Goal: Information Seeking & Learning: Learn about a topic

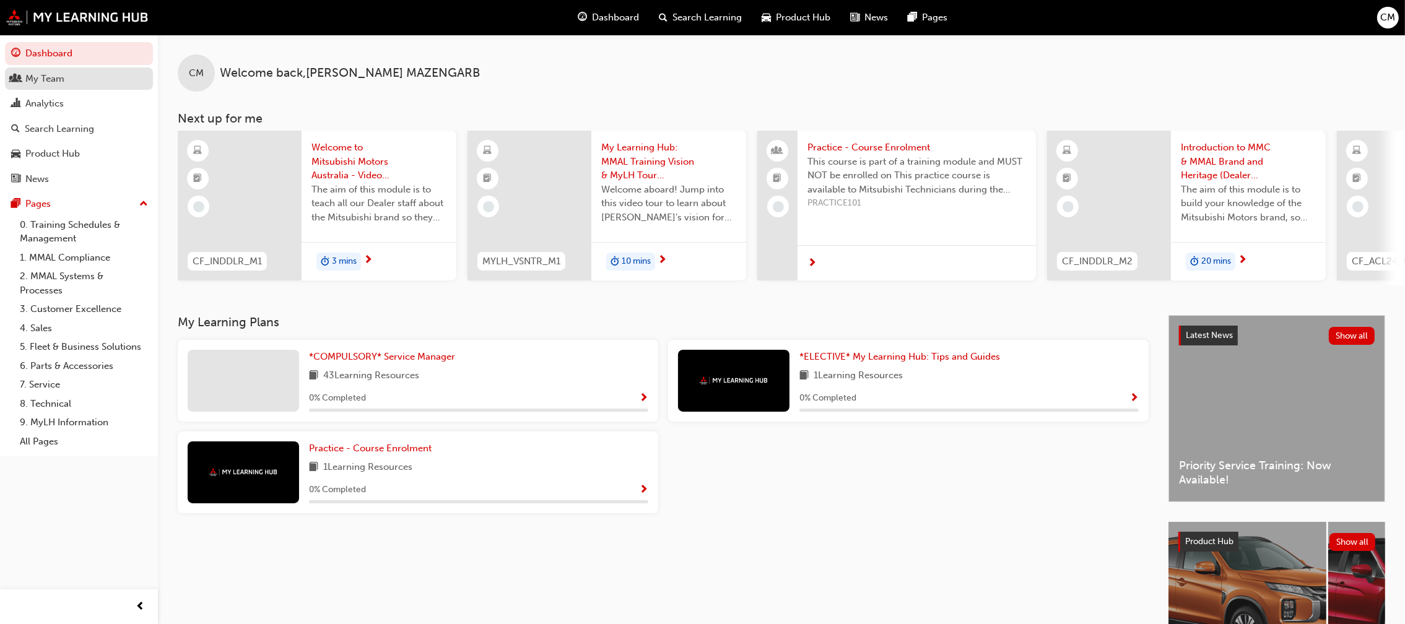
click at [32, 87] on link "My Team" at bounding box center [79, 78] width 148 height 23
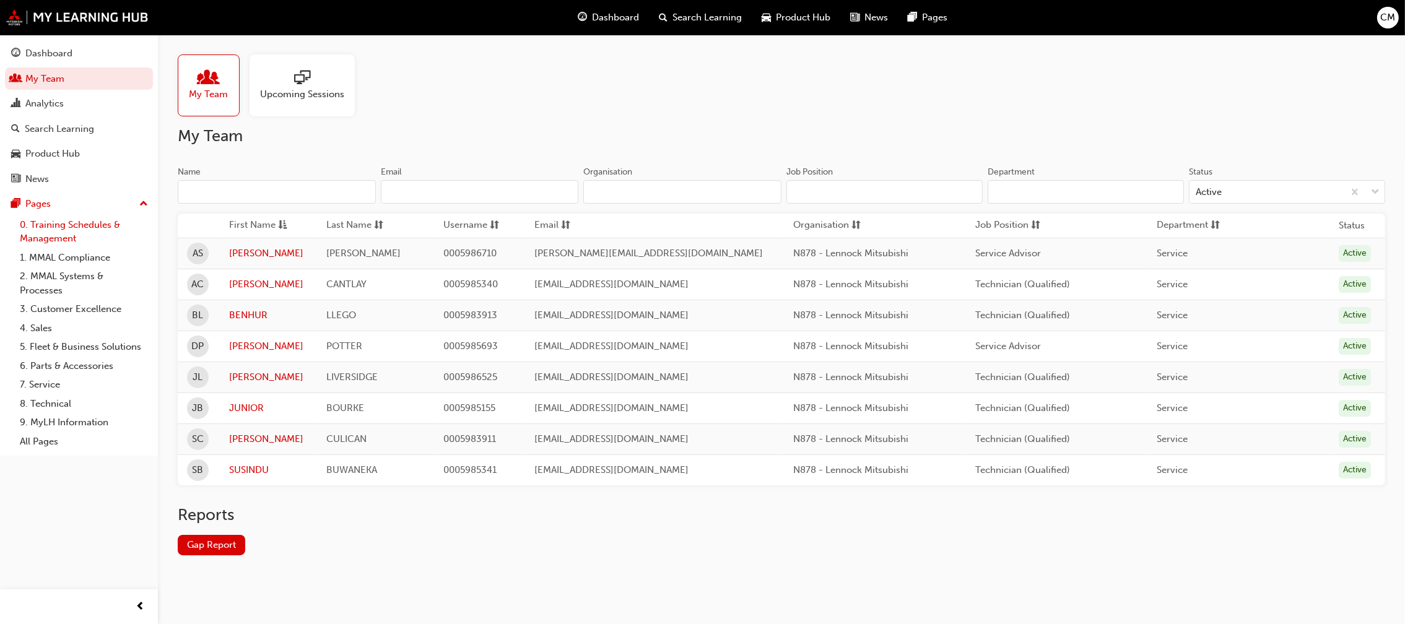
click at [33, 229] on link "0. Training Schedules & Management" at bounding box center [84, 231] width 138 height 33
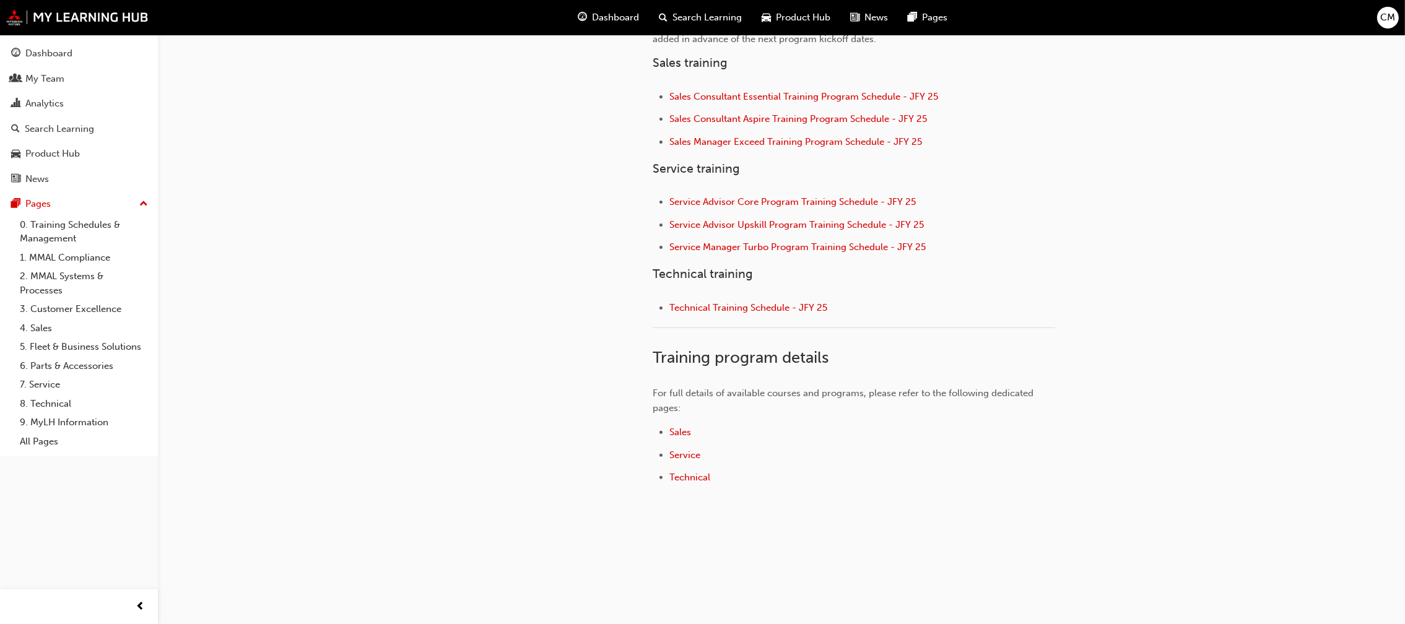
scroll to position [490, 0]
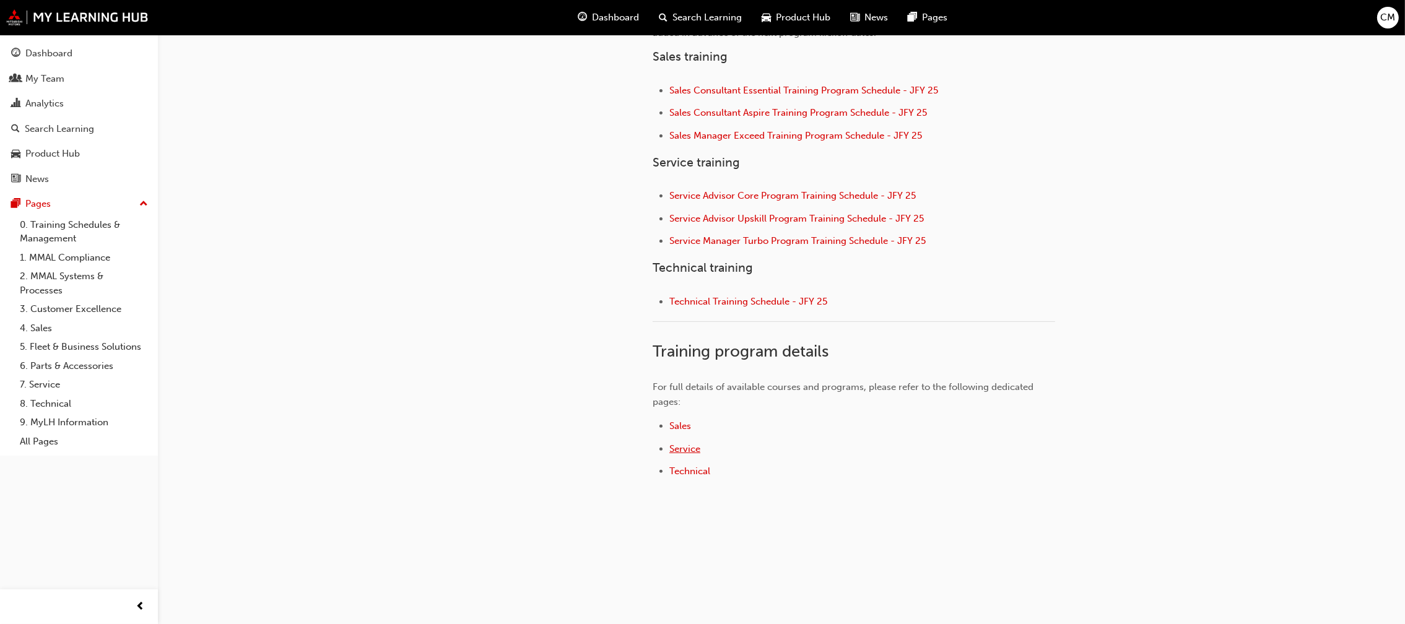
click at [670, 452] on span "Service" at bounding box center [684, 448] width 31 height 11
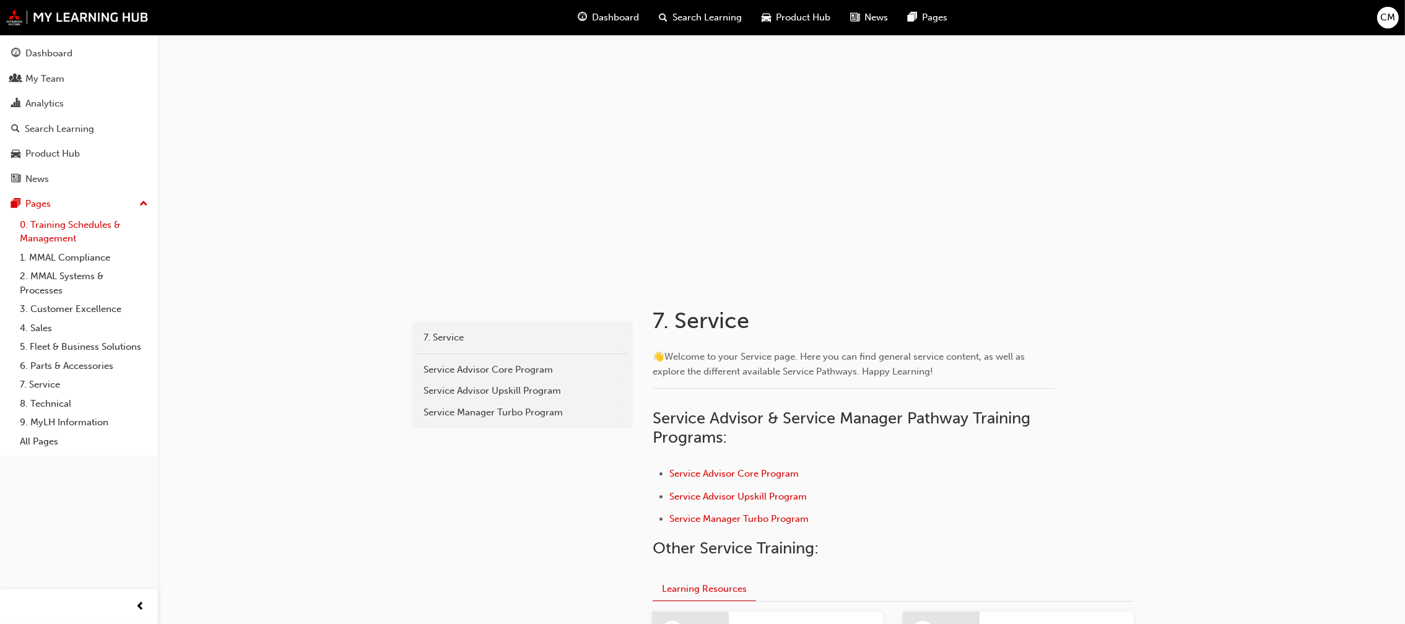
click at [65, 227] on link "0. Training Schedules & Management" at bounding box center [84, 231] width 138 height 33
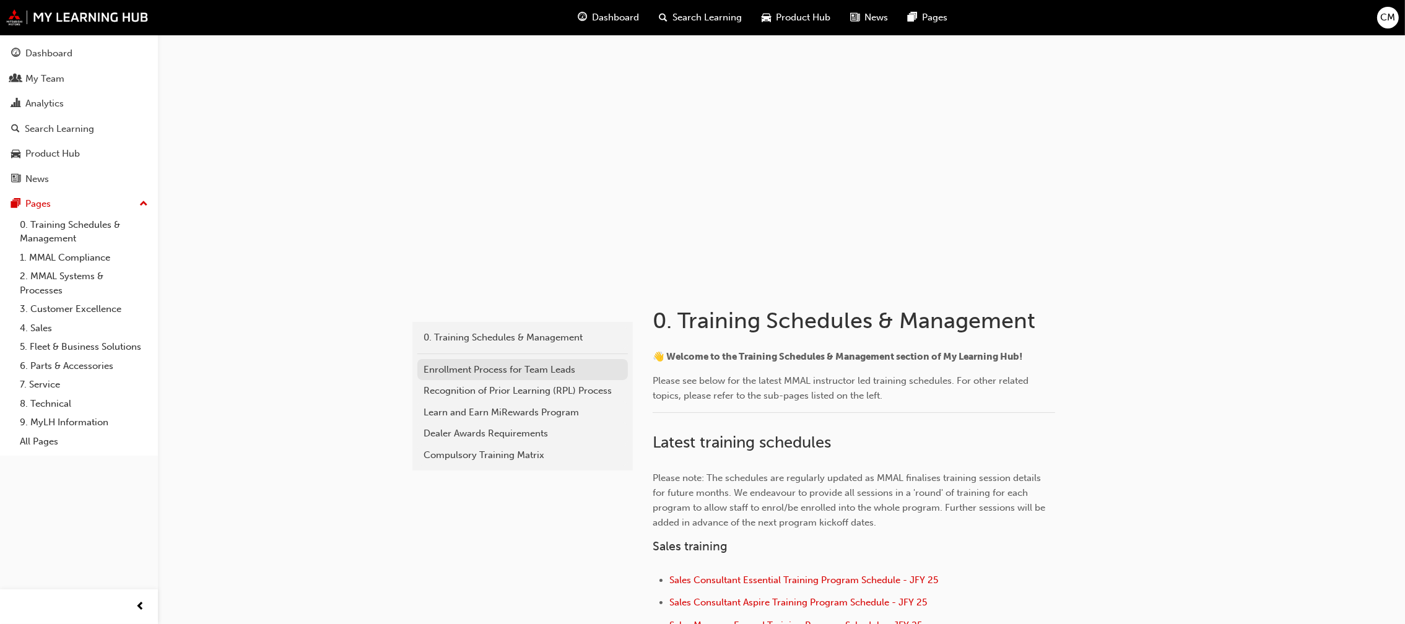
click at [537, 371] on div "Enrollment Process for Team Leads" at bounding box center [522, 370] width 198 height 14
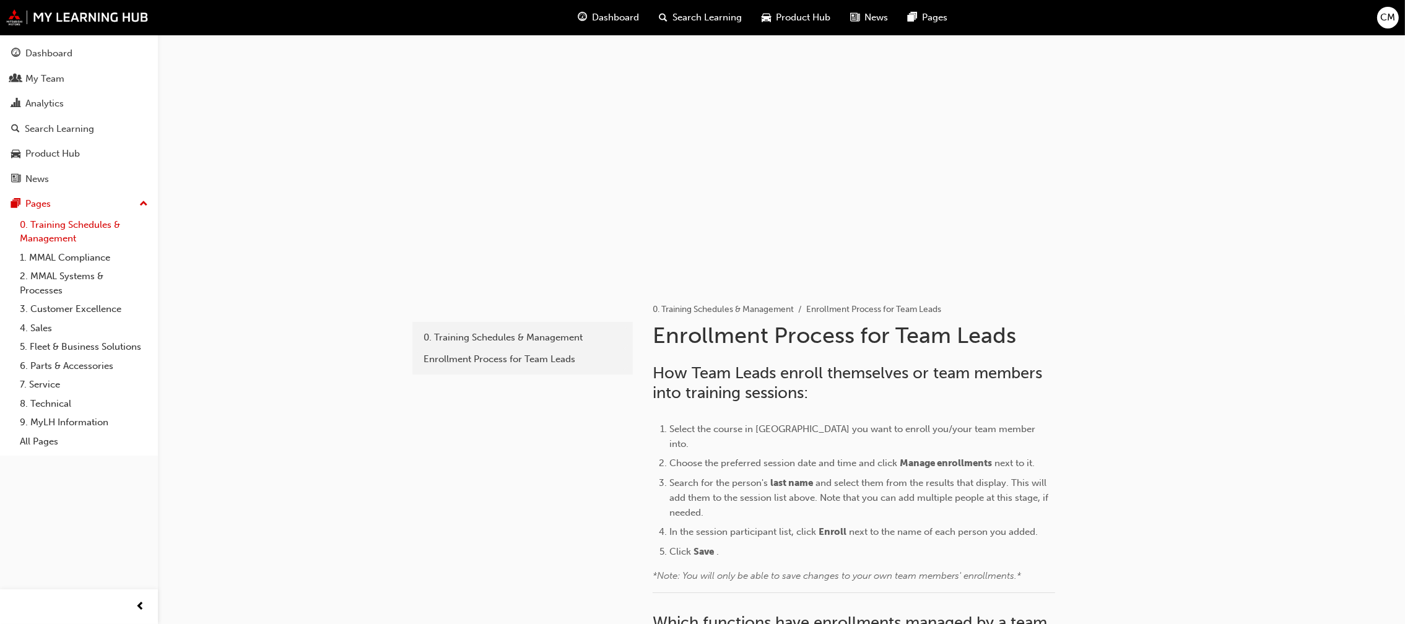
click at [73, 229] on link "0. Training Schedules & Management" at bounding box center [84, 231] width 138 height 33
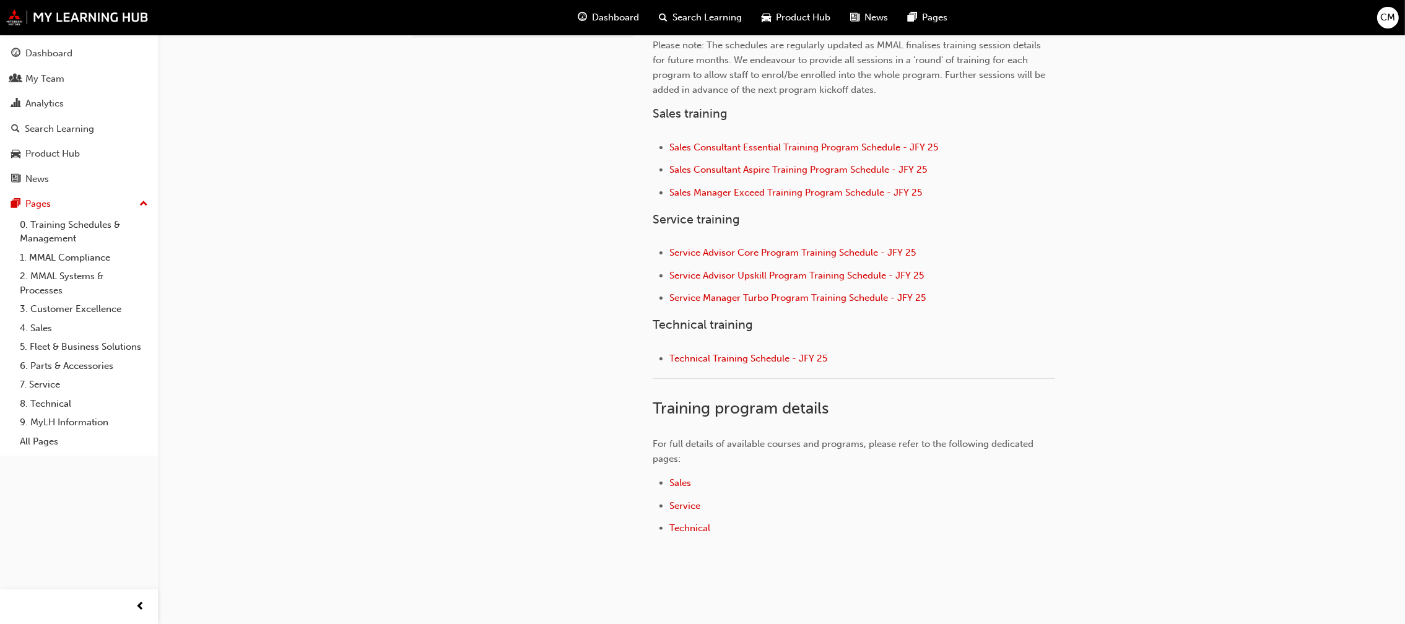
scroll to position [490, 0]
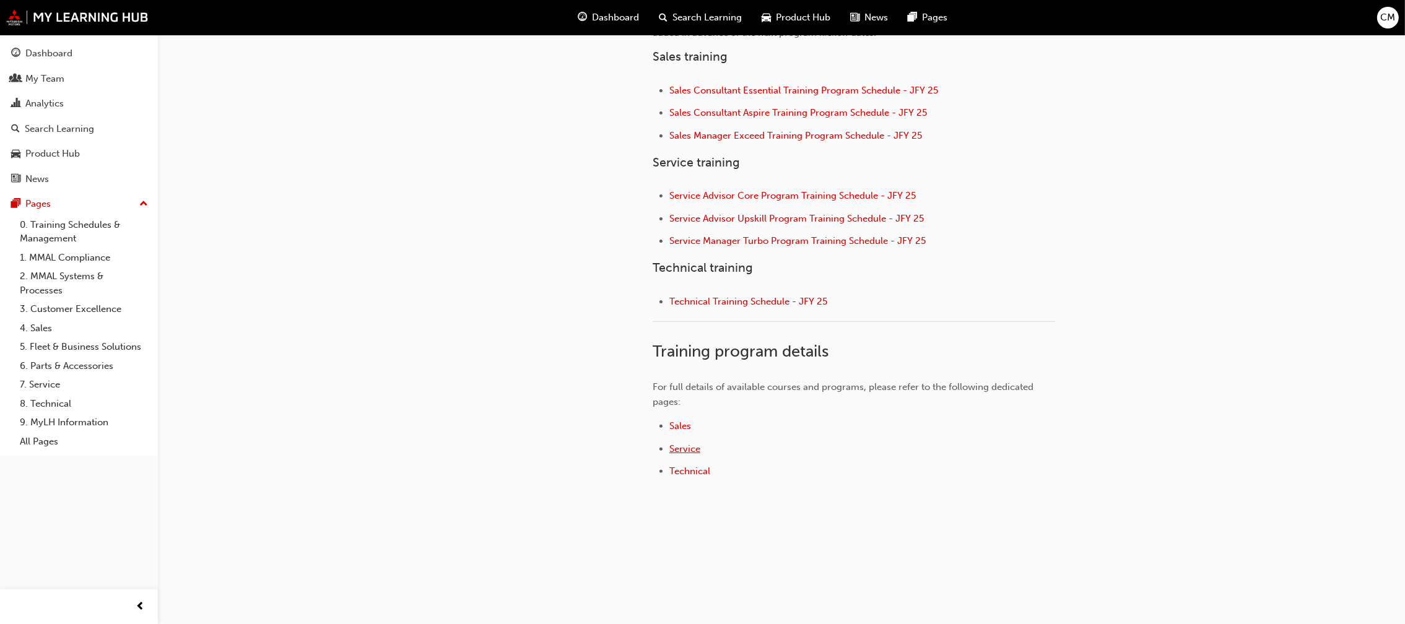
click at [686, 448] on span "Service" at bounding box center [684, 448] width 31 height 11
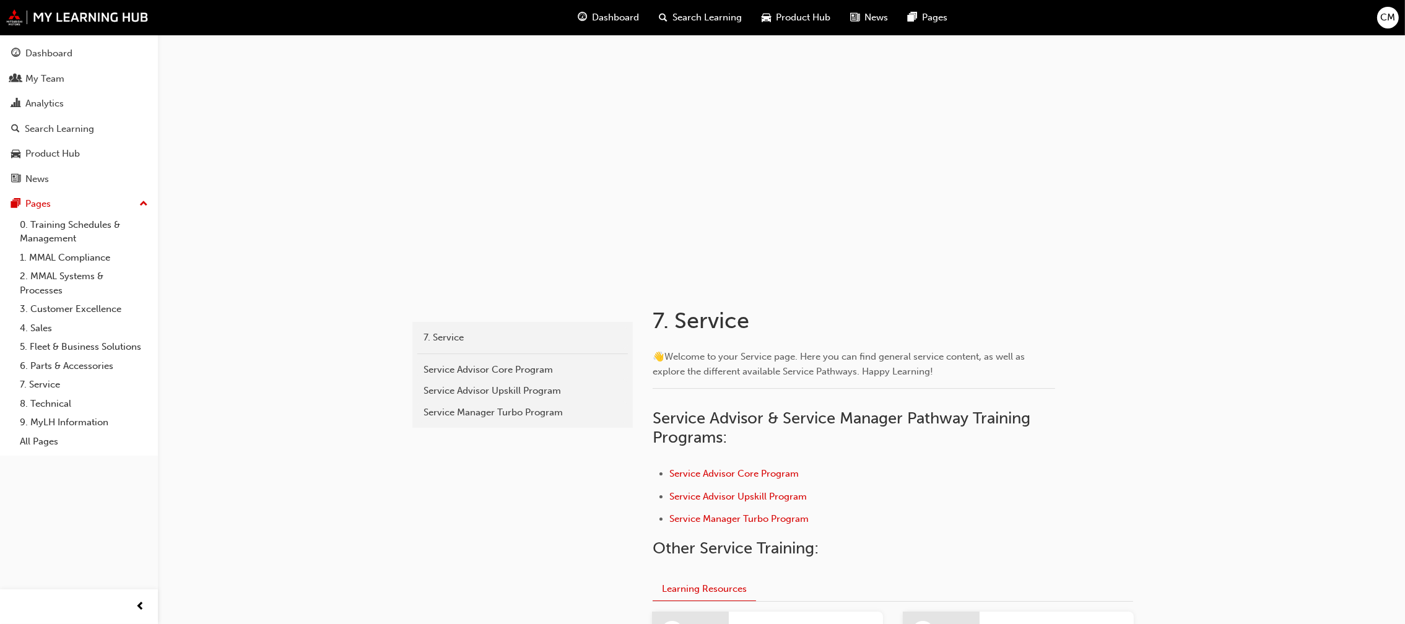
click at [694, 16] on span "Search Learning" at bounding box center [707, 18] width 69 height 14
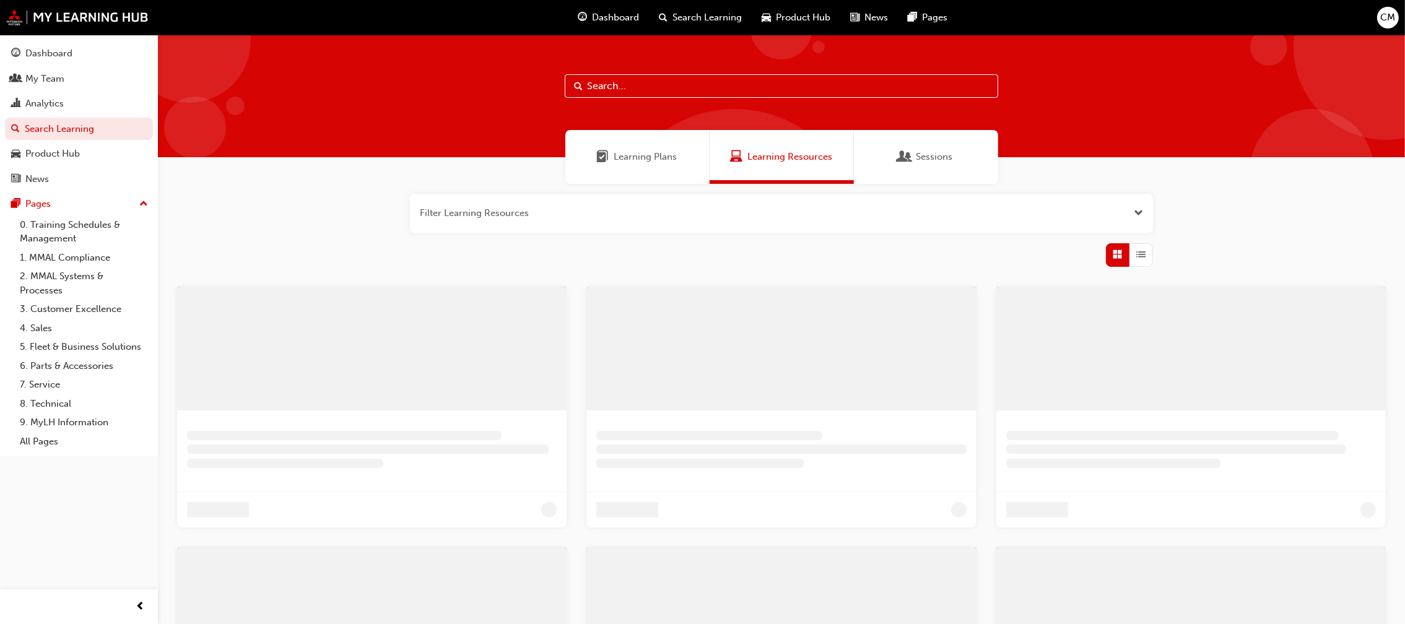
click at [670, 93] on input "text" at bounding box center [781, 86] width 433 height 24
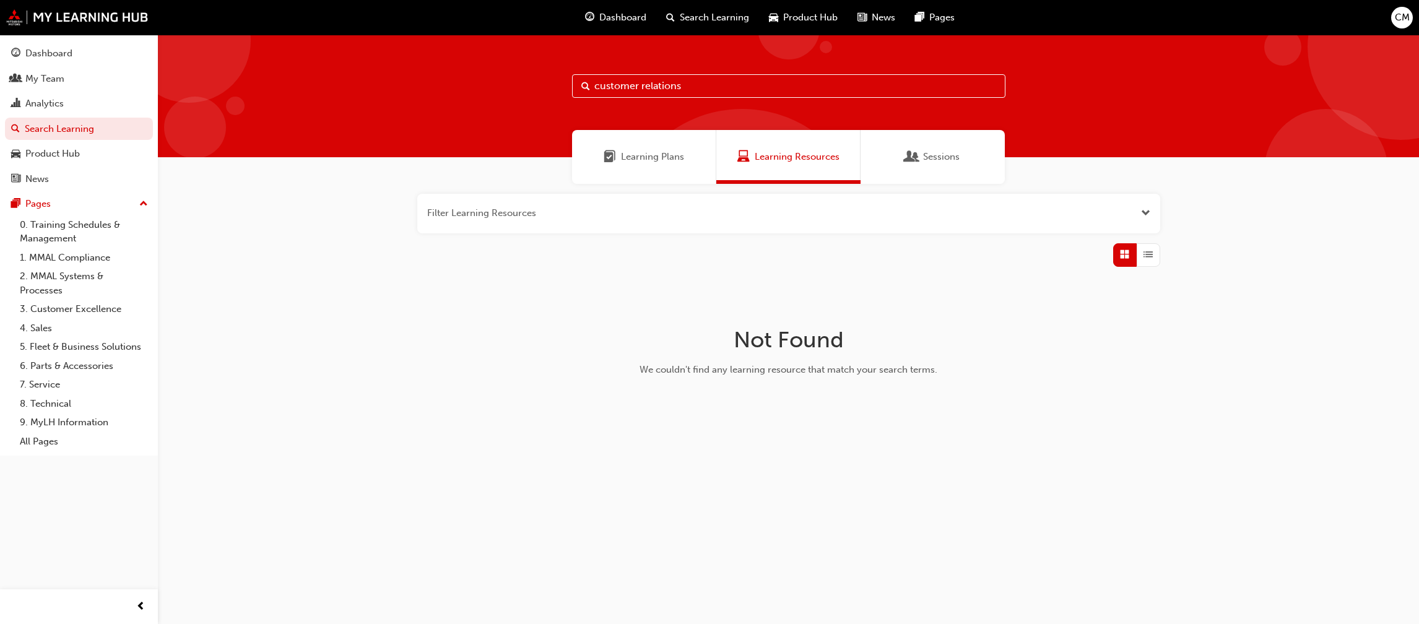
drag, startPoint x: 686, startPoint y: 90, endPoint x: 642, endPoint y: 85, distance: 44.2
click at [642, 85] on input "customer relations" at bounding box center [788, 86] width 433 height 24
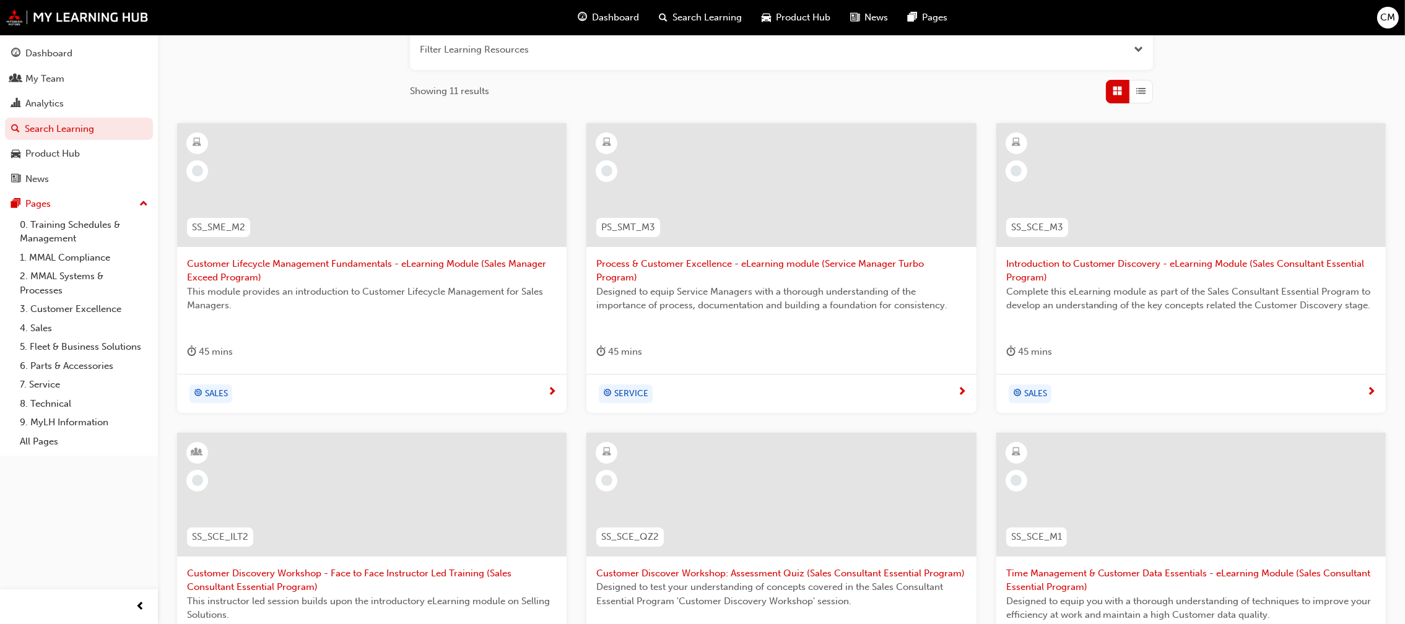
scroll to position [413, 0]
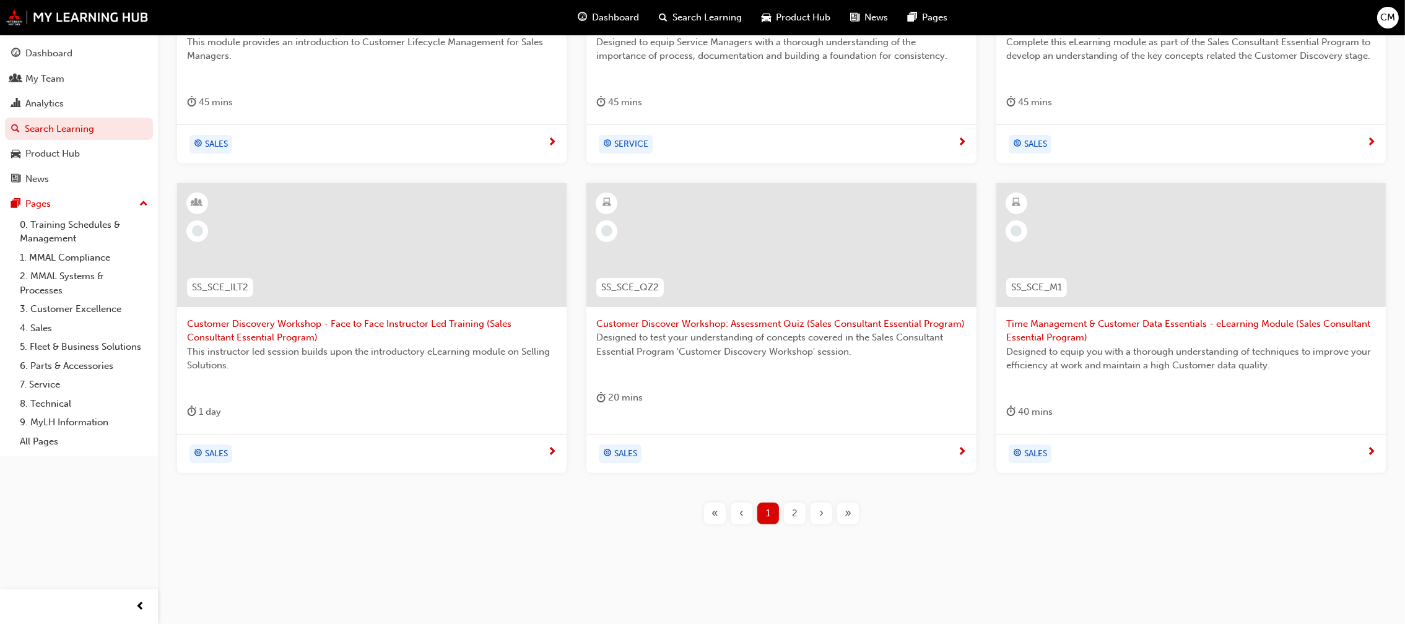
type input "customer"
click at [796, 514] on span "2" at bounding box center [795, 513] width 6 height 14
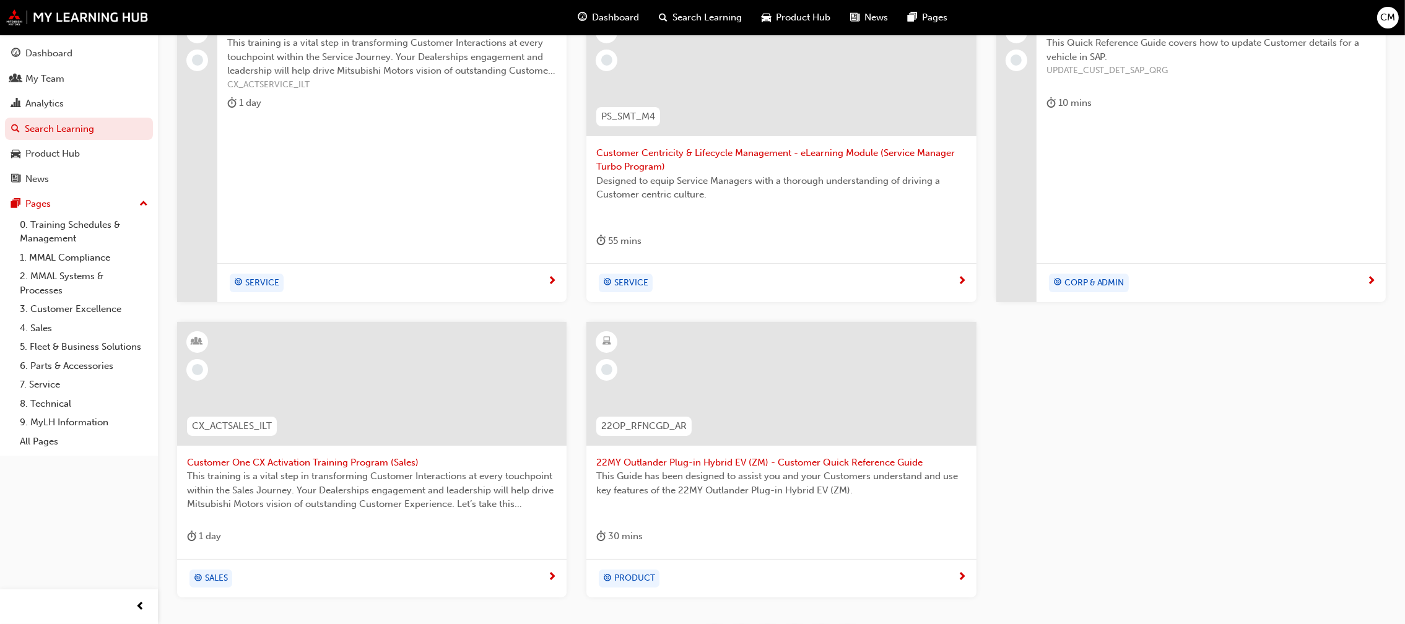
scroll to position [89, 0]
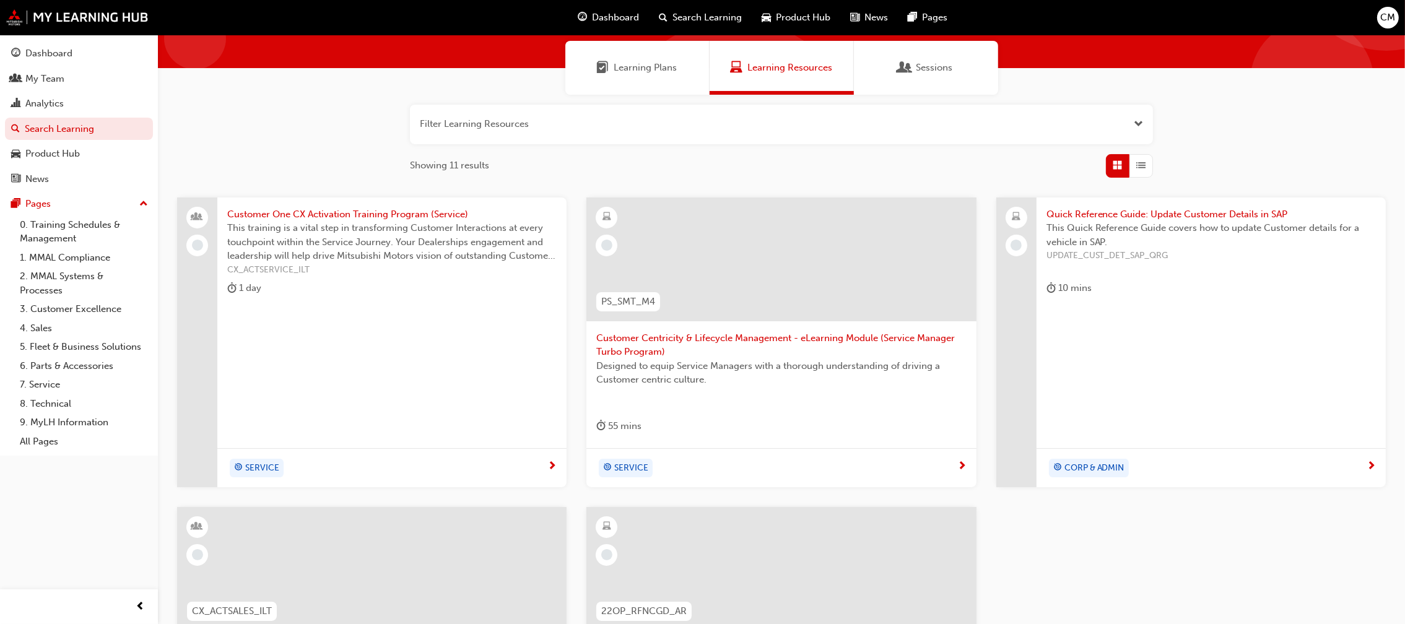
click at [304, 211] on span "Customer One CX Activation Training Program (Service)" at bounding box center [391, 214] width 329 height 14
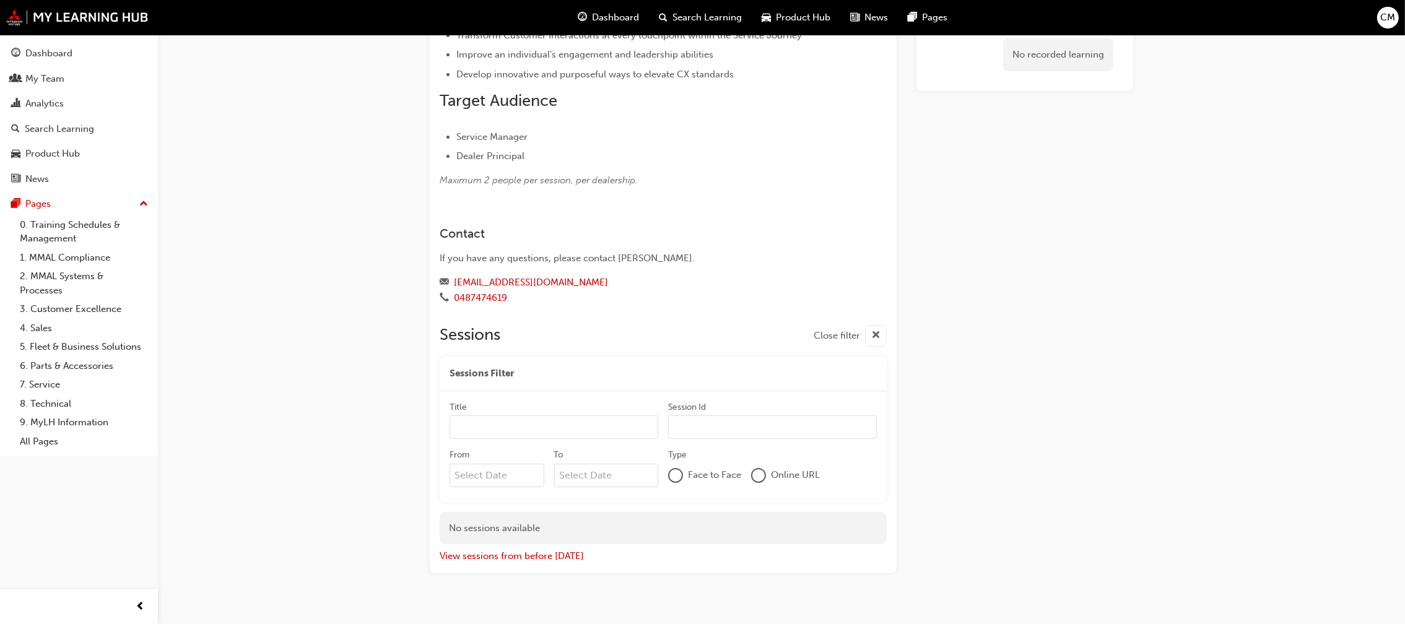
scroll to position [308, 0]
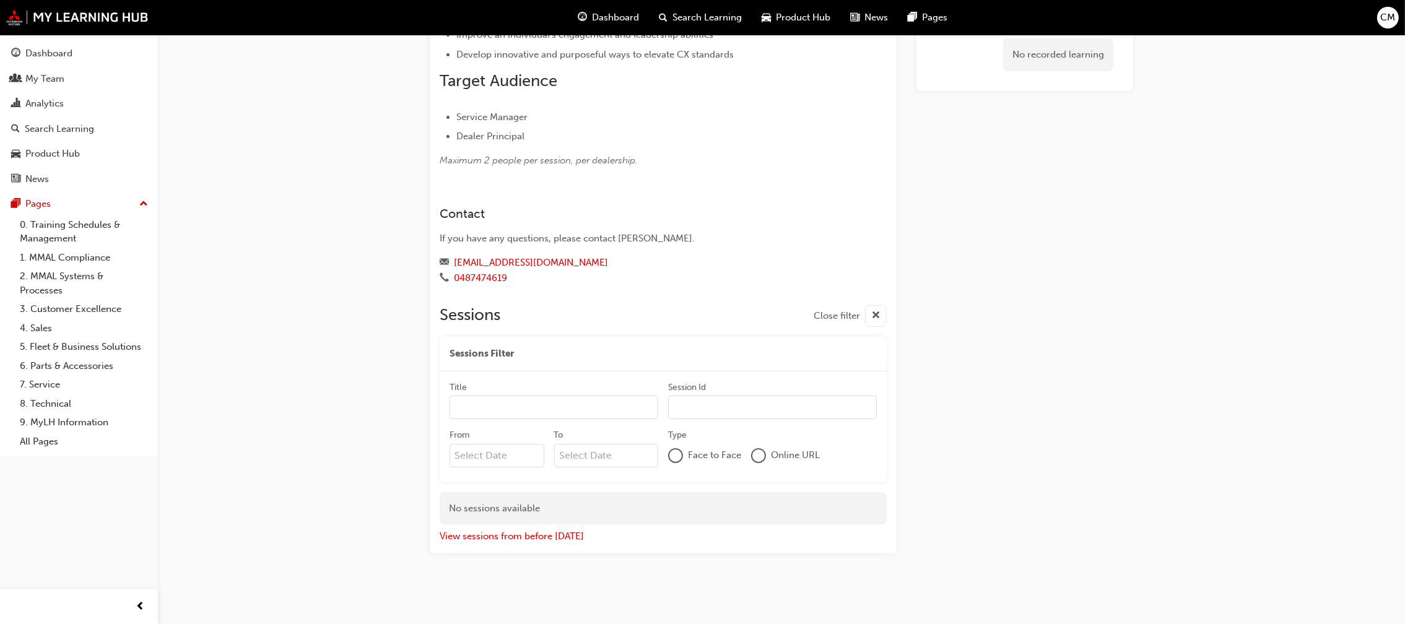
click at [678, 458] on div at bounding box center [675, 455] width 12 height 12
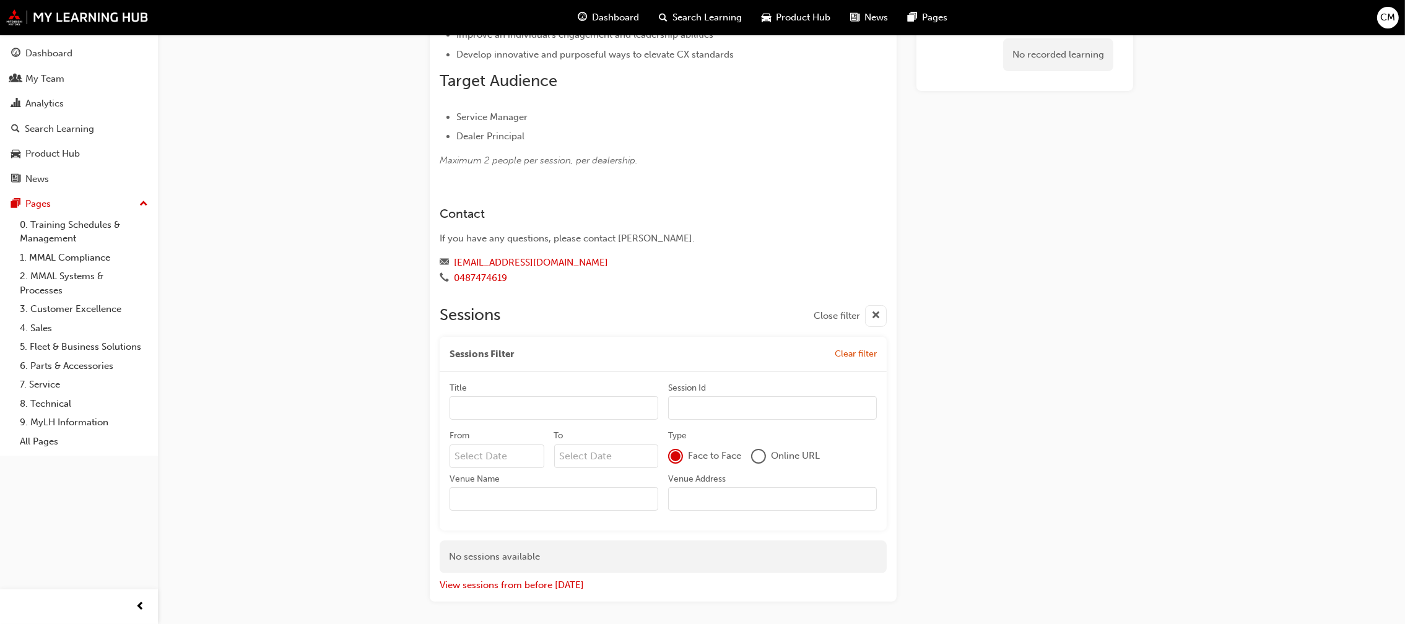
click at [609, 495] on input "Venue Name" at bounding box center [553, 499] width 209 height 24
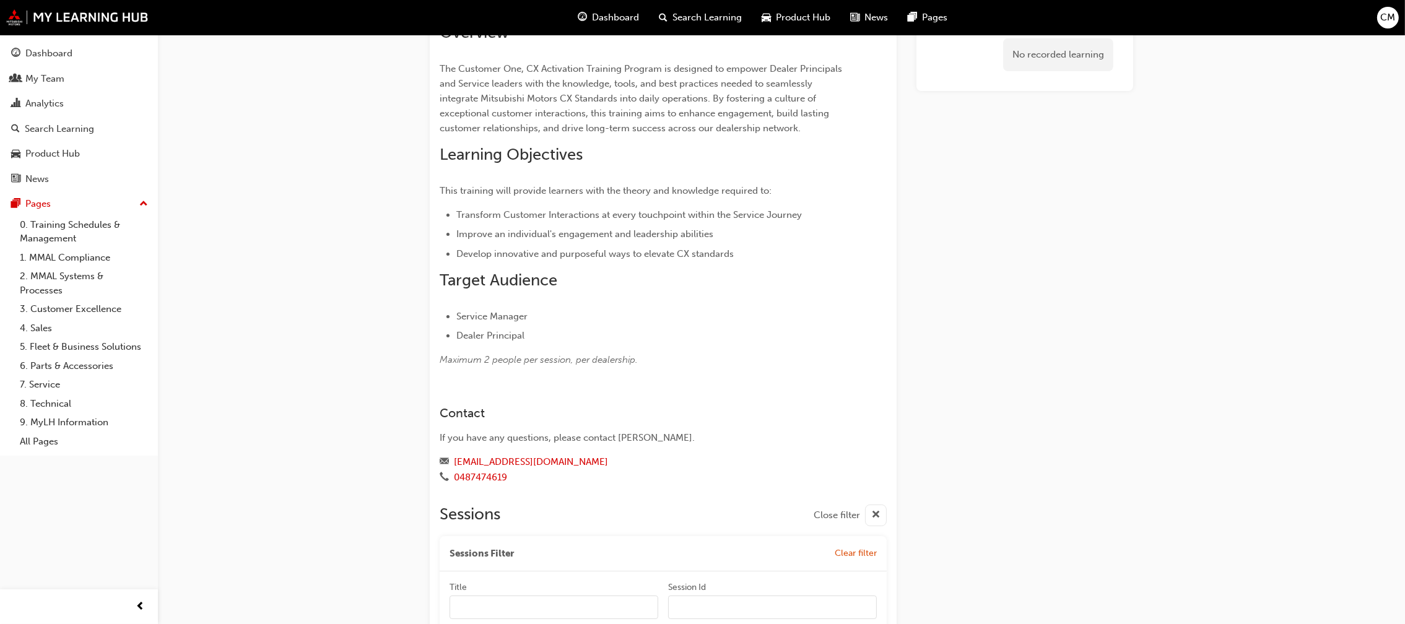
scroll to position [0, 0]
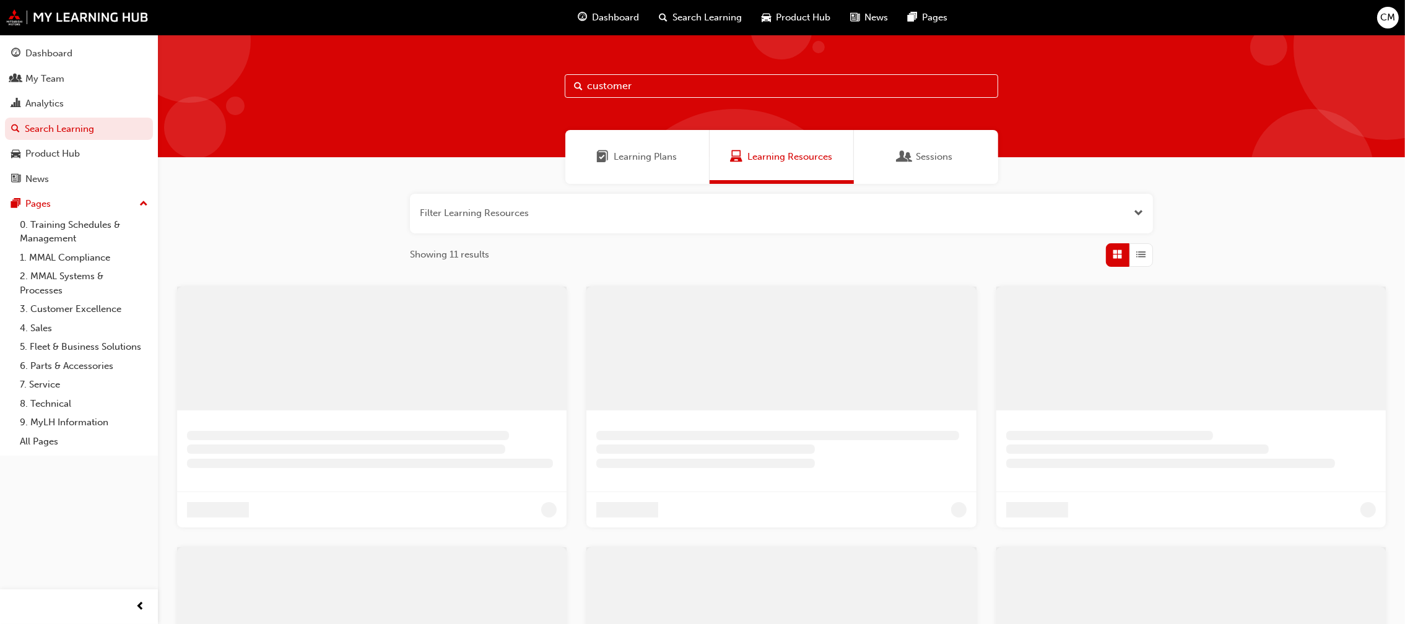
scroll to position [89, 0]
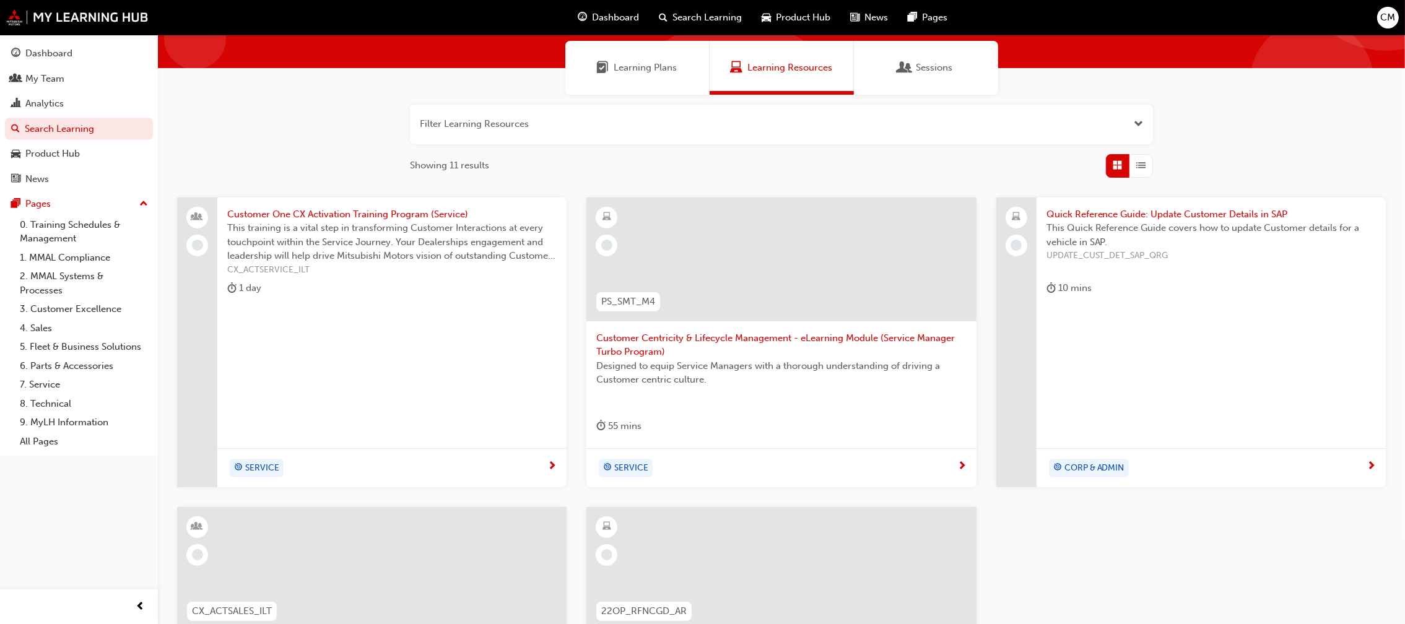
click at [874, 74] on div "Sessions" at bounding box center [926, 68] width 144 height 54
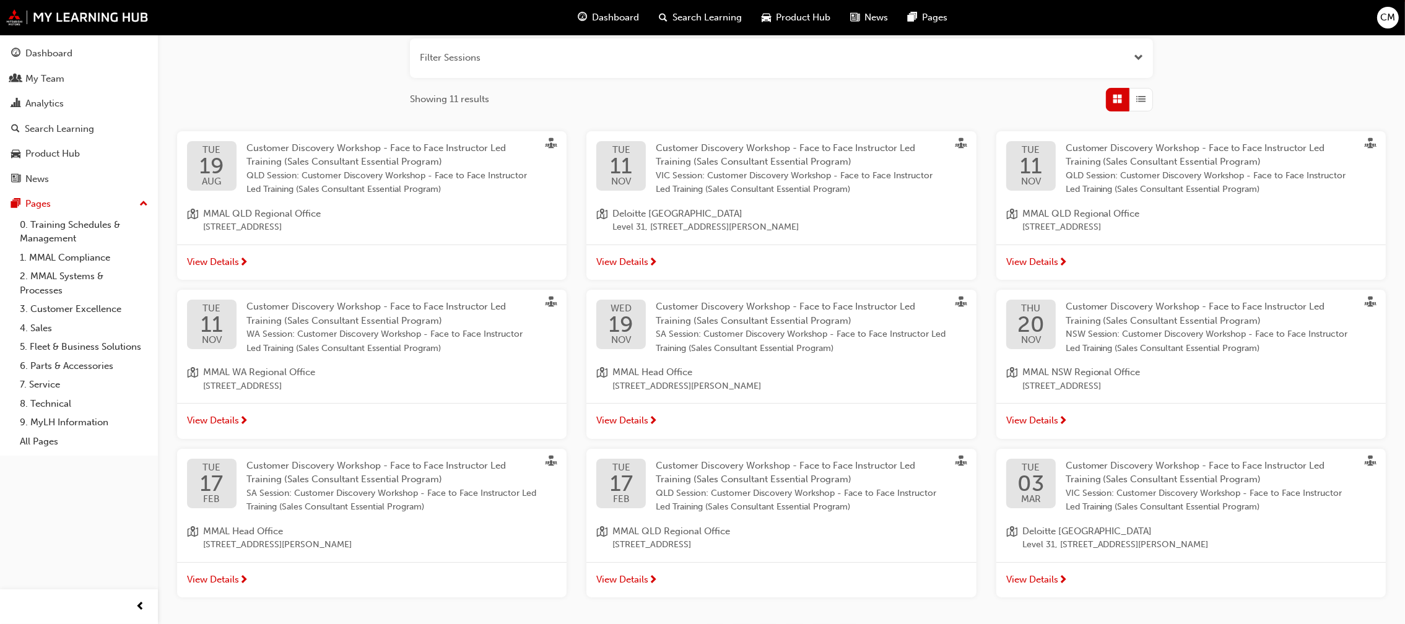
scroll to position [261, 0]
